Goal: Communication & Community: Connect with others

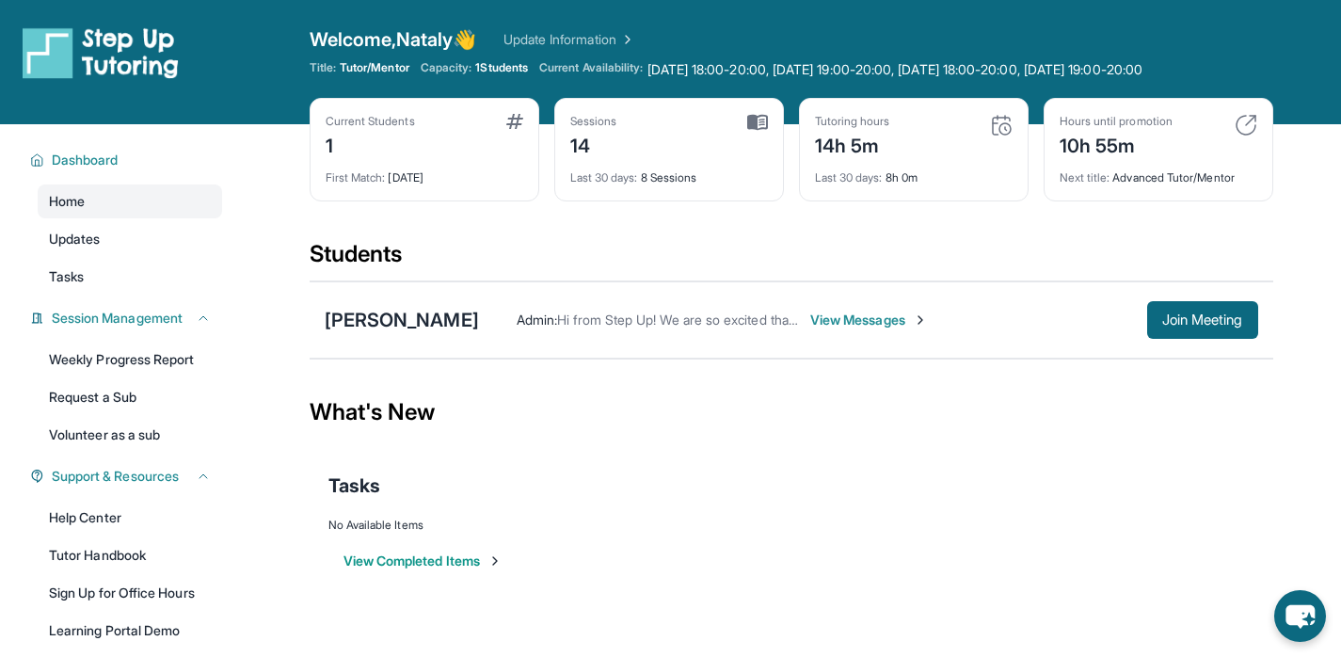
click at [417, 178] on div "First Match : [DATE]" at bounding box center [425, 172] width 198 height 26
click at [511, 115] on img at bounding box center [514, 121] width 17 height 15
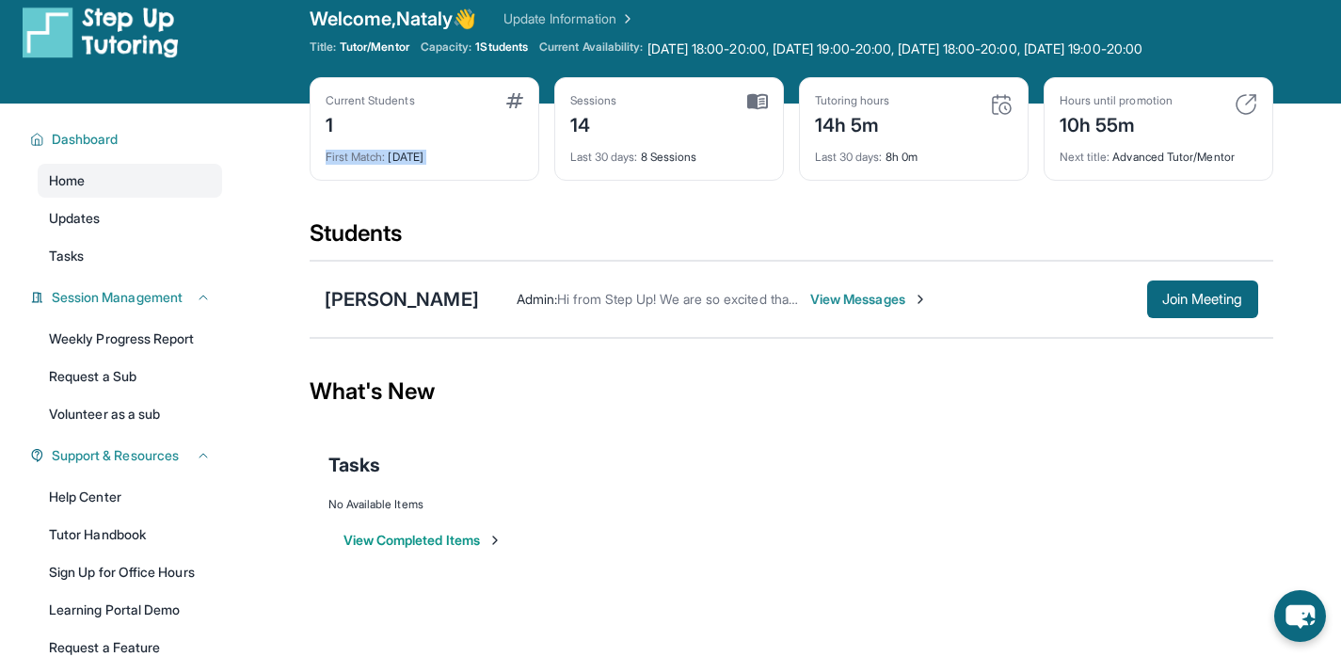
scroll to position [22, 0]
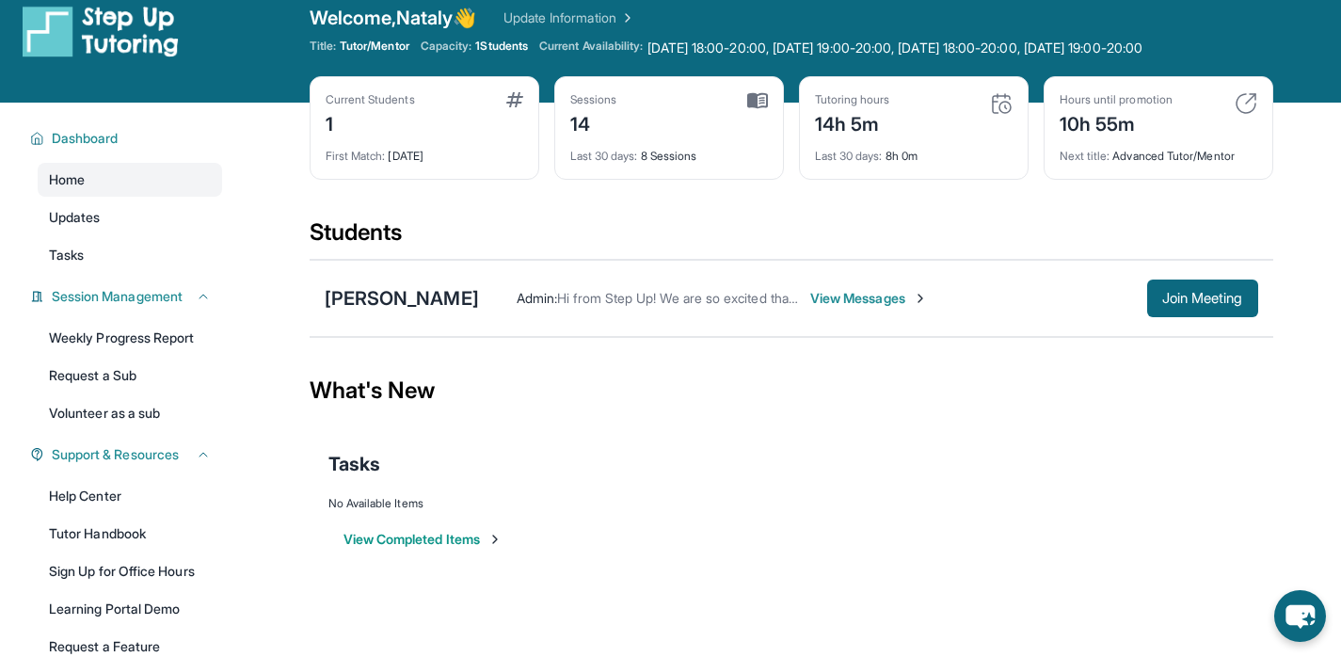
click at [861, 301] on span "View Messages" at bounding box center [869, 298] width 118 height 19
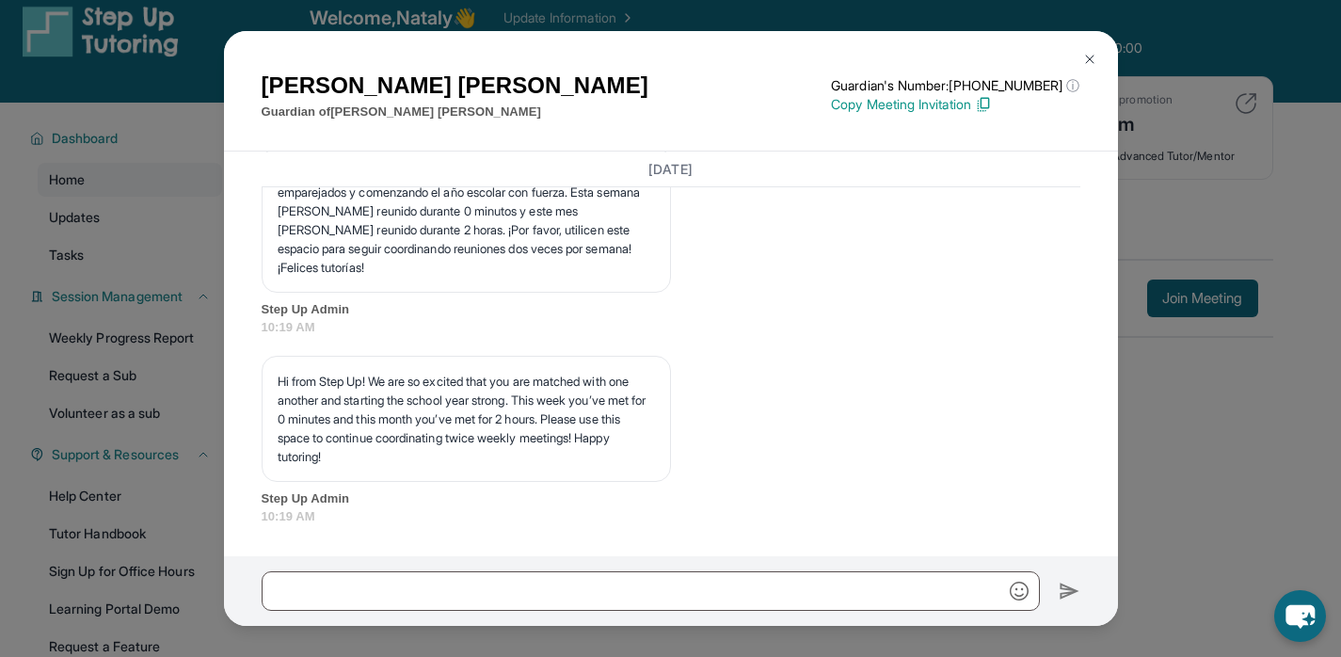
scroll to position [14354, 0]
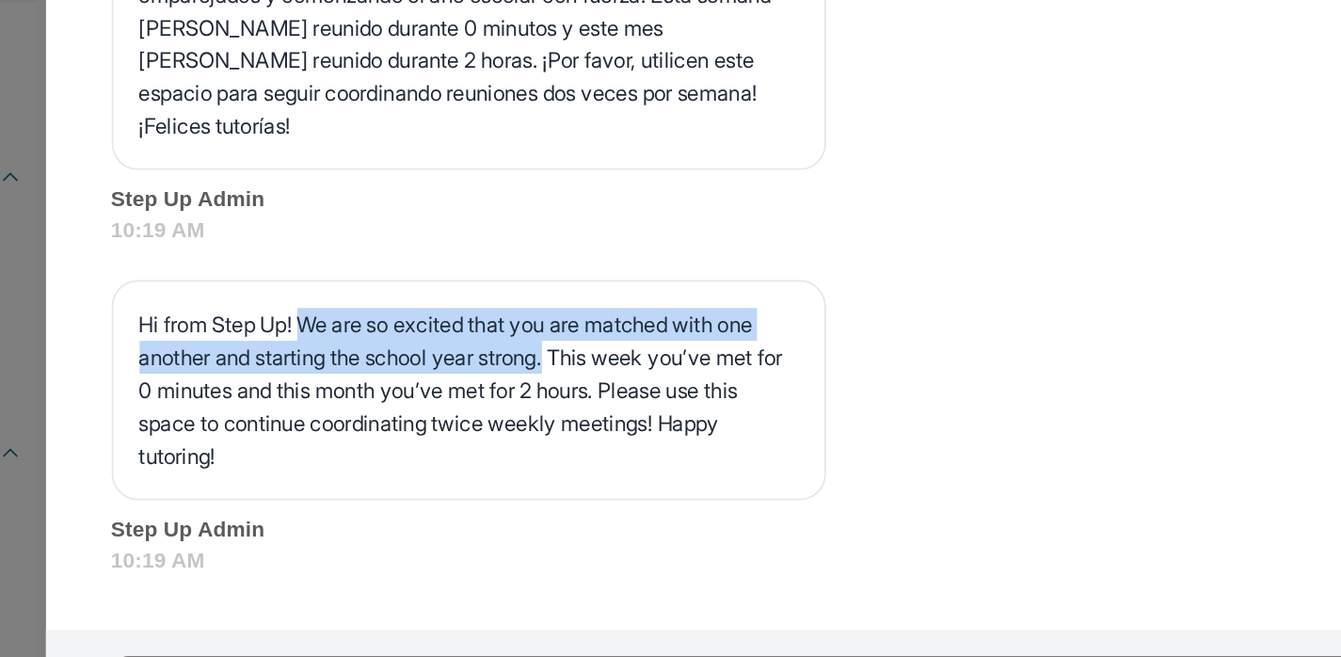
drag, startPoint x: 380, startPoint y: 385, endPoint x: 558, endPoint y: 400, distance: 178.4
click at [558, 400] on p "Hi from Step Up! We are so excited that you are matched with one another and st…" at bounding box center [466, 419] width 377 height 94
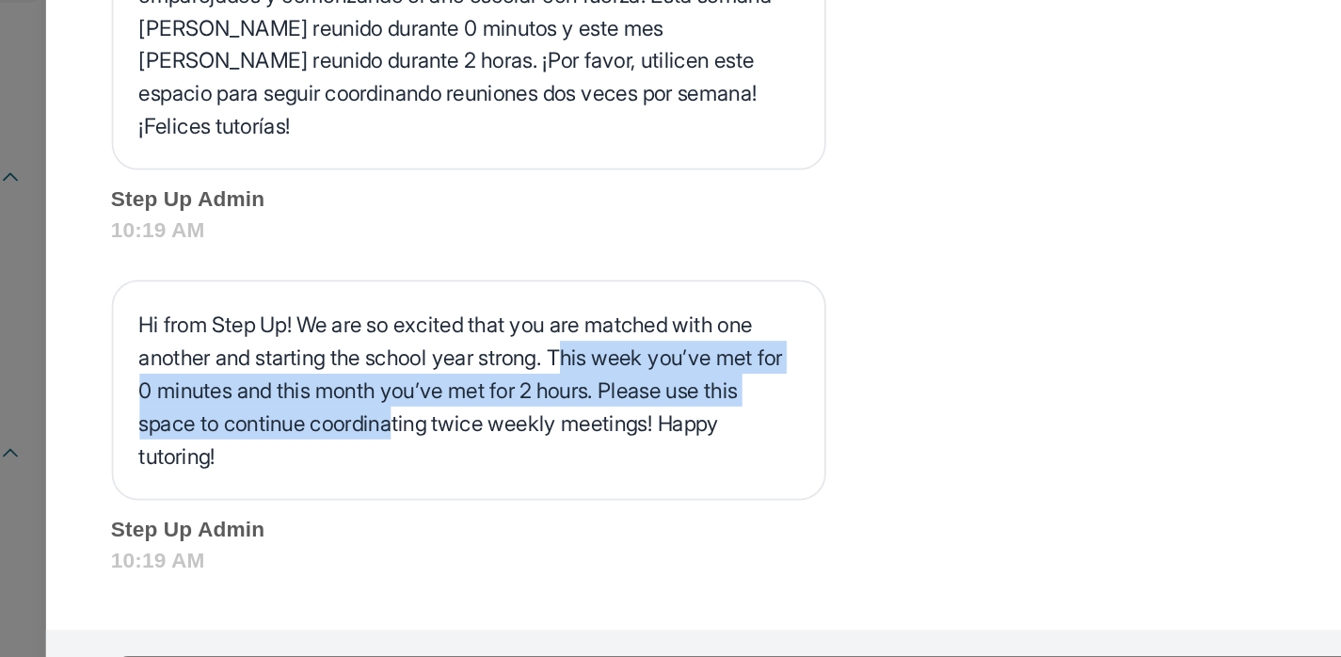
drag, startPoint x: 571, startPoint y: 399, endPoint x: 570, endPoint y: 449, distance: 49.9
click at [570, 449] on p "Hi from Step Up! We are so excited that you are matched with one another and st…" at bounding box center [466, 419] width 377 height 94
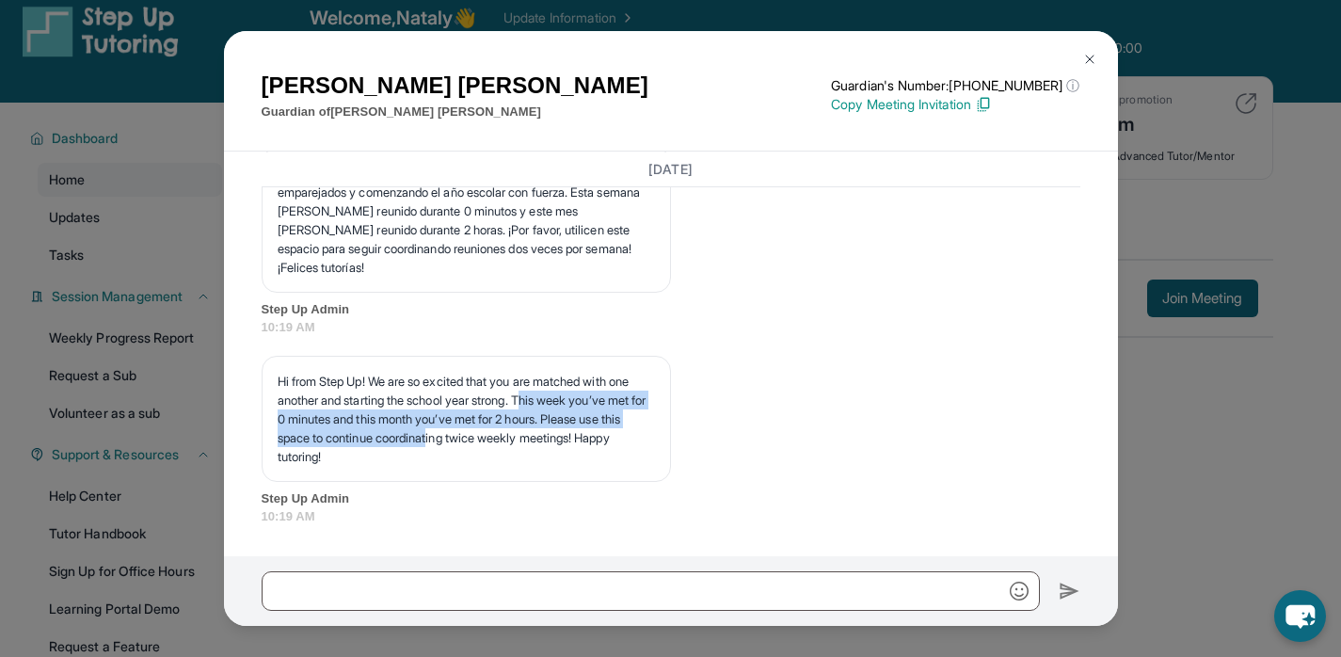
click at [1087, 56] on img at bounding box center [1089, 59] width 15 height 15
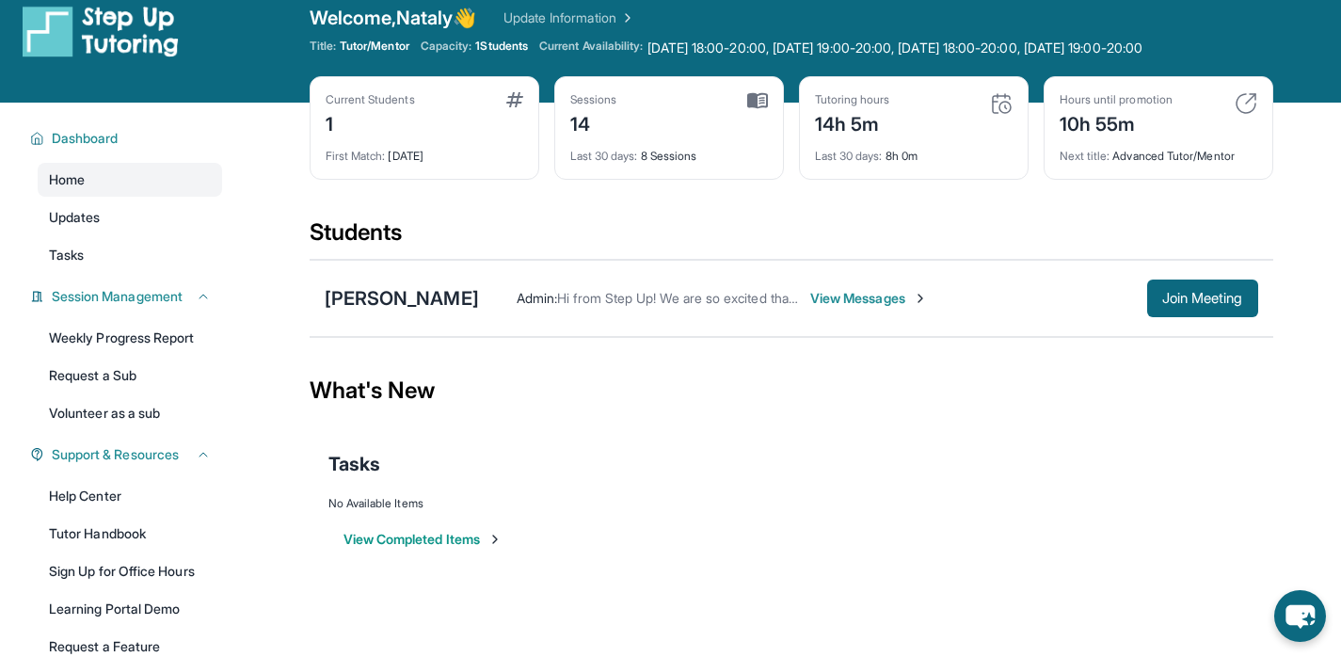
scroll to position [0, 0]
